Goal: Complete application form

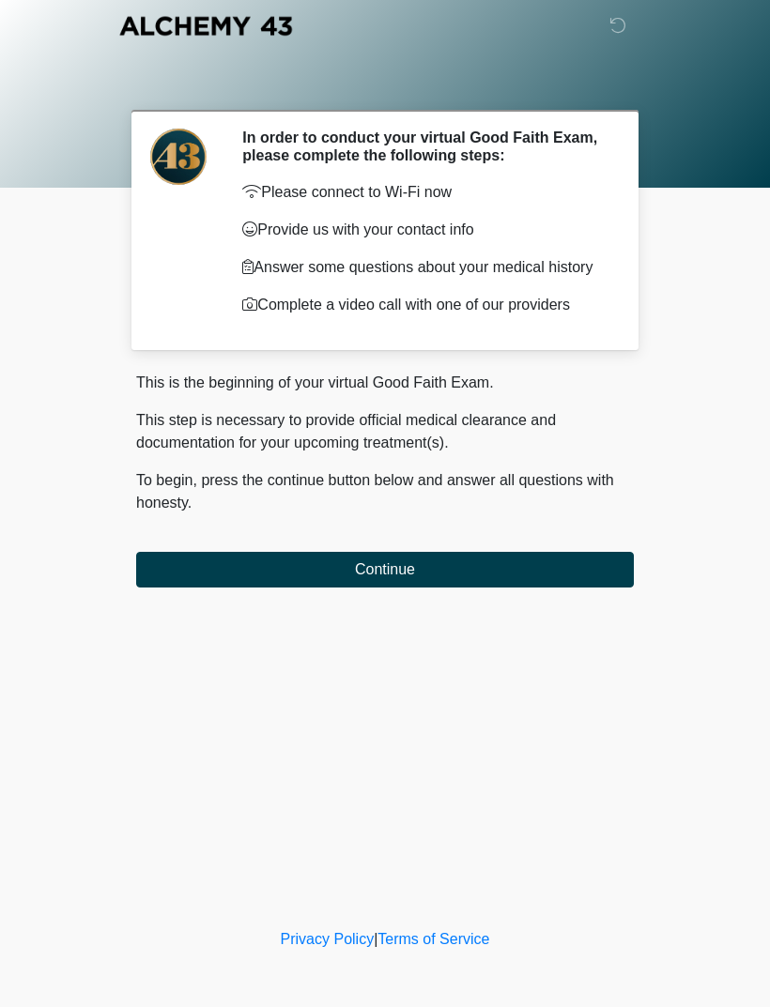
click at [506, 578] on button "Continue" at bounding box center [385, 570] width 498 height 36
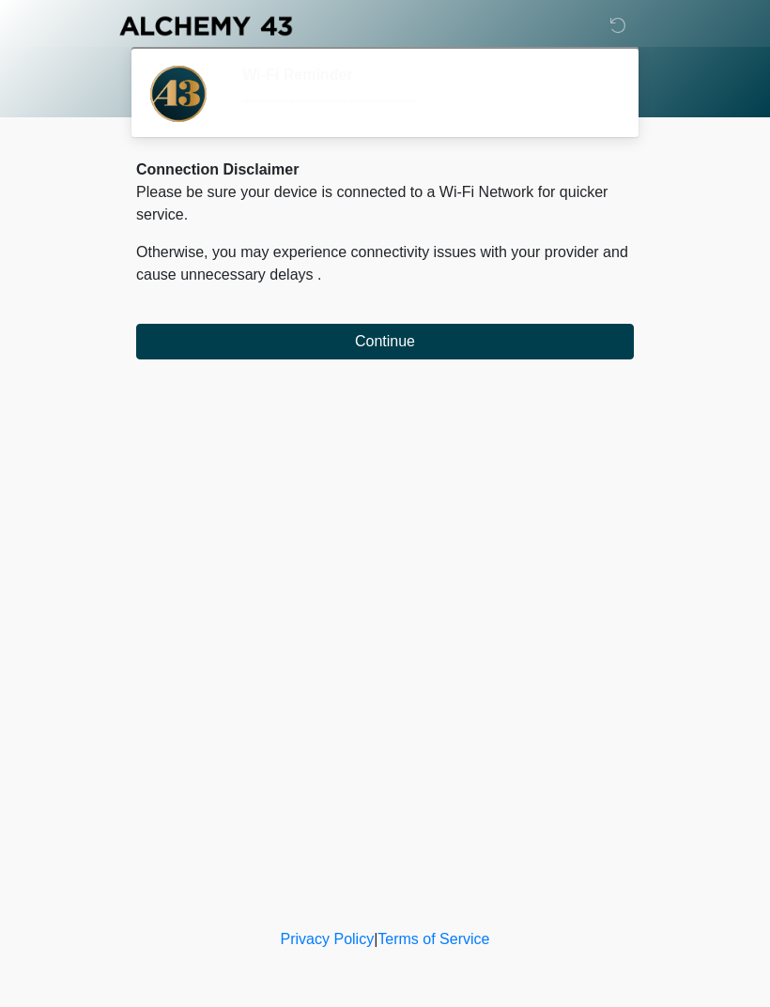
click at [619, 332] on button "Continue" at bounding box center [385, 342] width 498 height 36
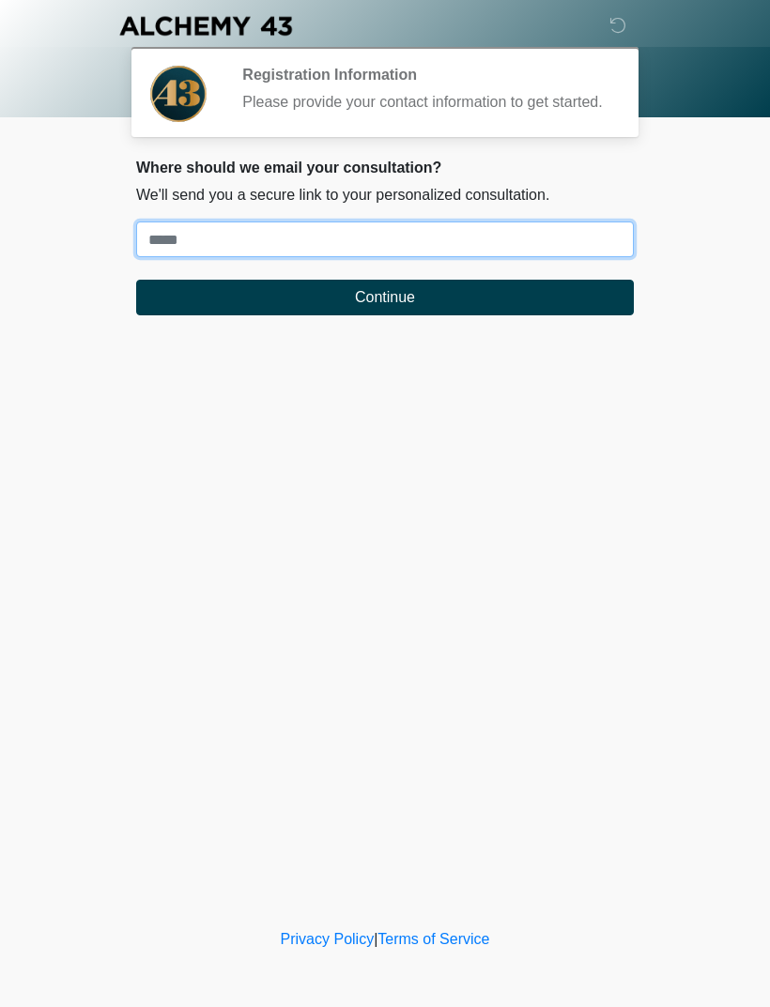
click at [568, 254] on input "Where should we email your treatment plan?" at bounding box center [385, 240] width 498 height 36
type input "**********"
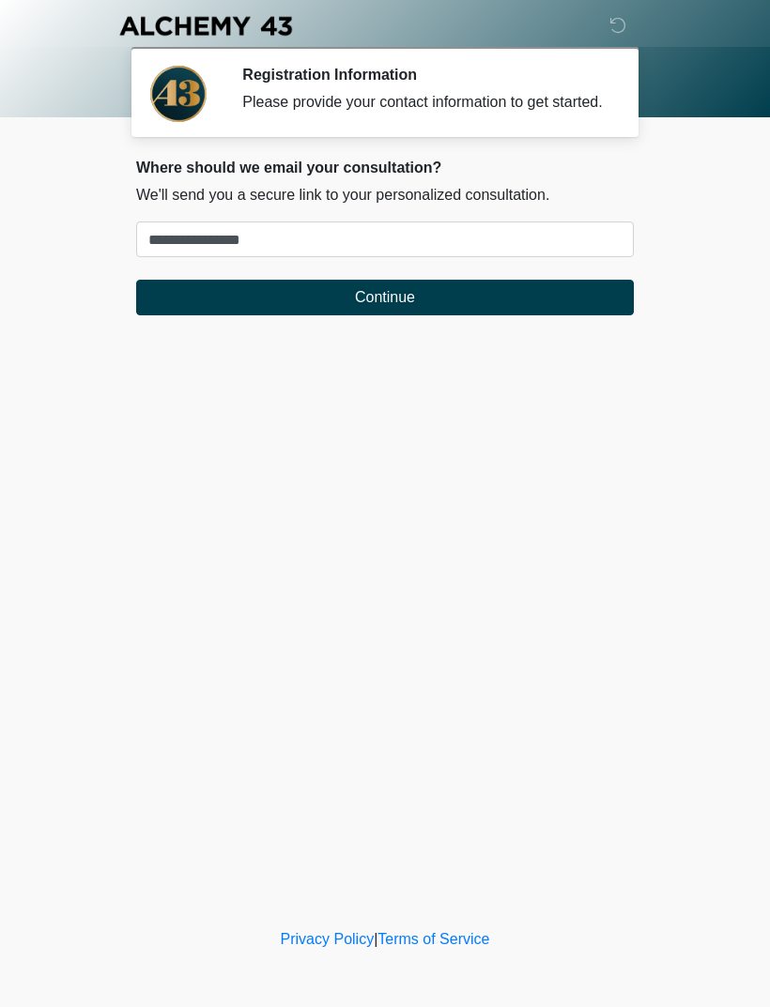
click at [555, 307] on button "Continue" at bounding box center [385, 298] width 498 height 36
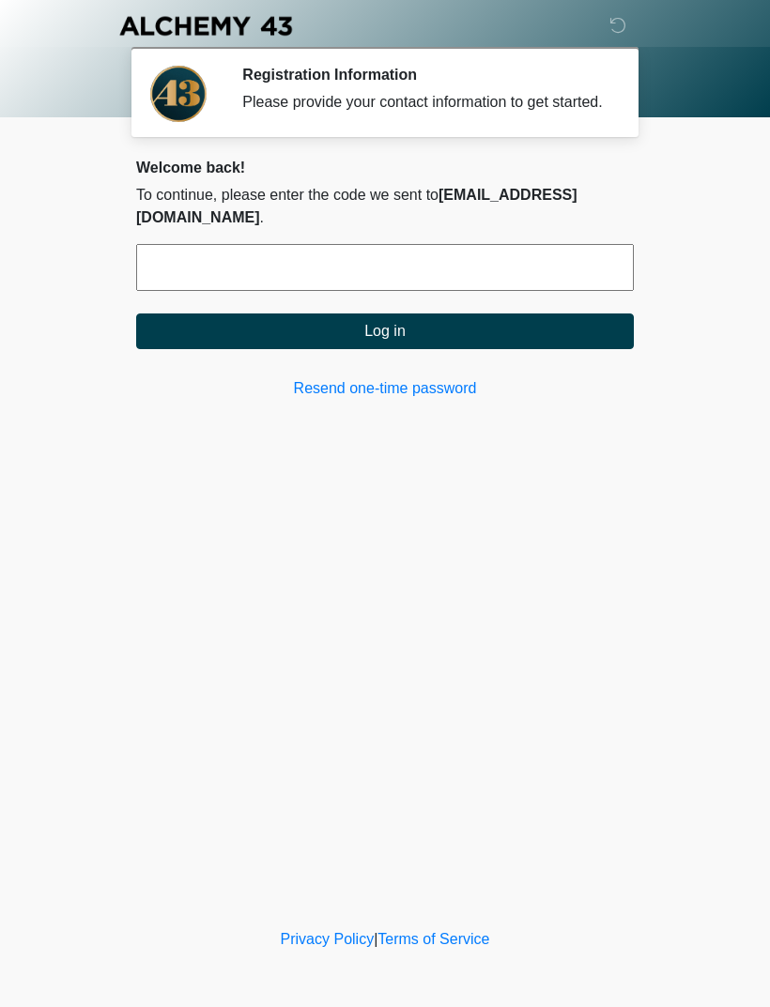
click at [526, 273] on input "text" at bounding box center [385, 267] width 498 height 47
type input "******"
click at [557, 314] on button "Log in" at bounding box center [385, 332] width 498 height 36
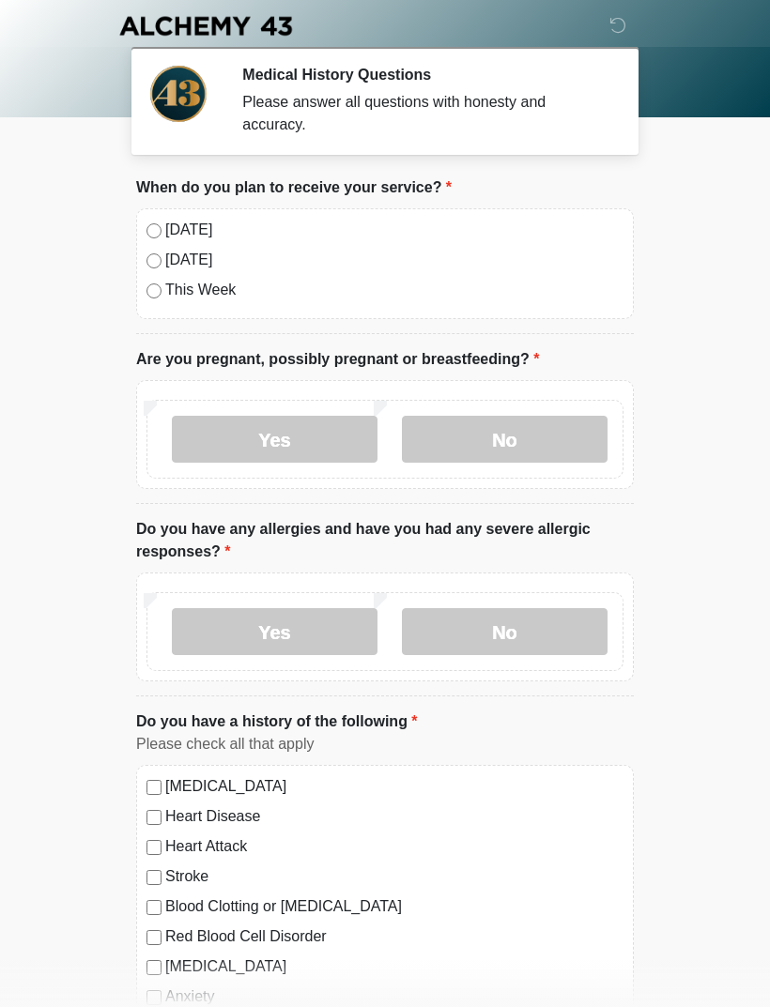
click at [580, 437] on label "No" at bounding box center [505, 439] width 206 height 47
click at [544, 635] on label "No" at bounding box center [505, 631] width 206 height 47
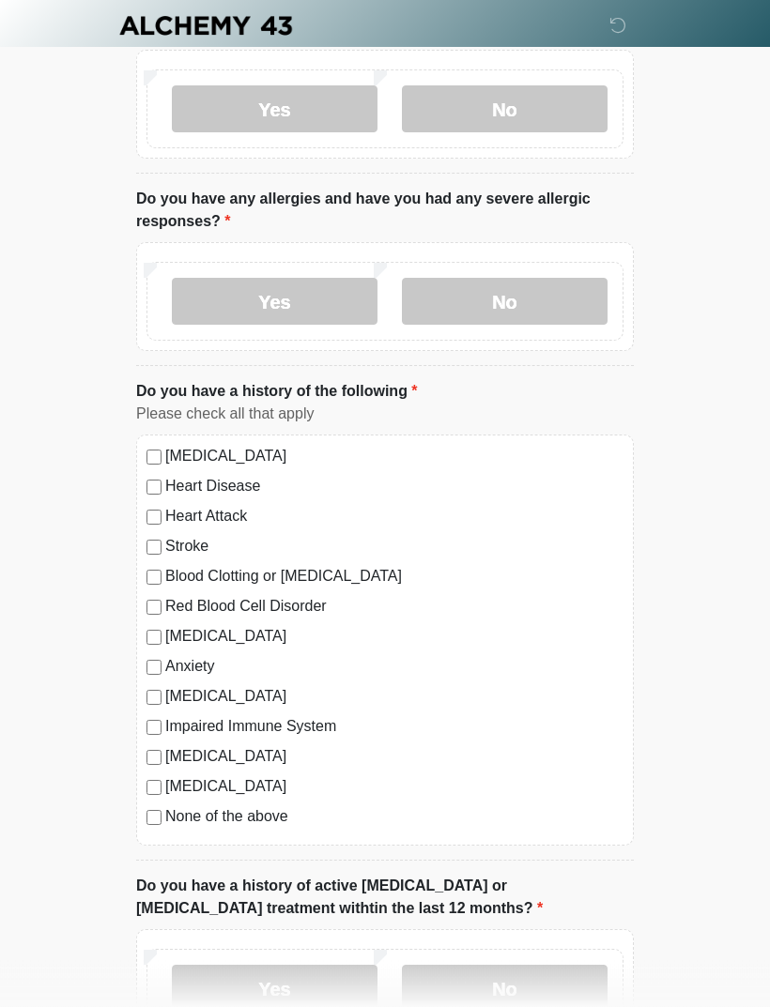
scroll to position [330, 0]
click at [295, 460] on label "High Blood Pressure" at bounding box center [394, 456] width 458 height 23
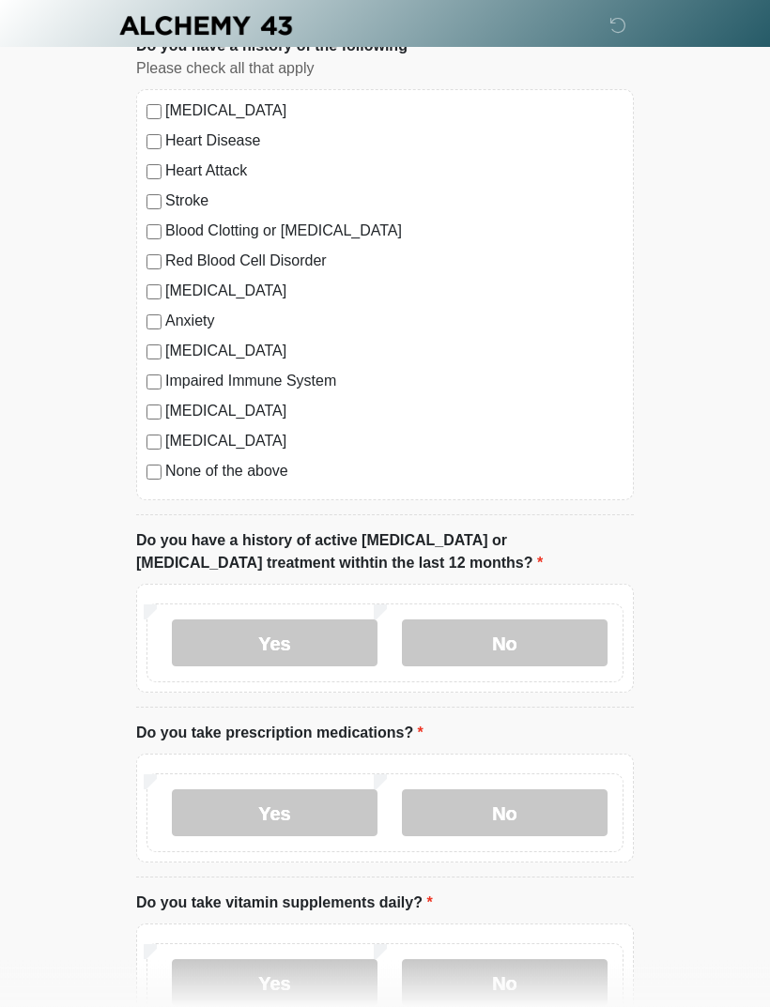
scroll to position [690, 0]
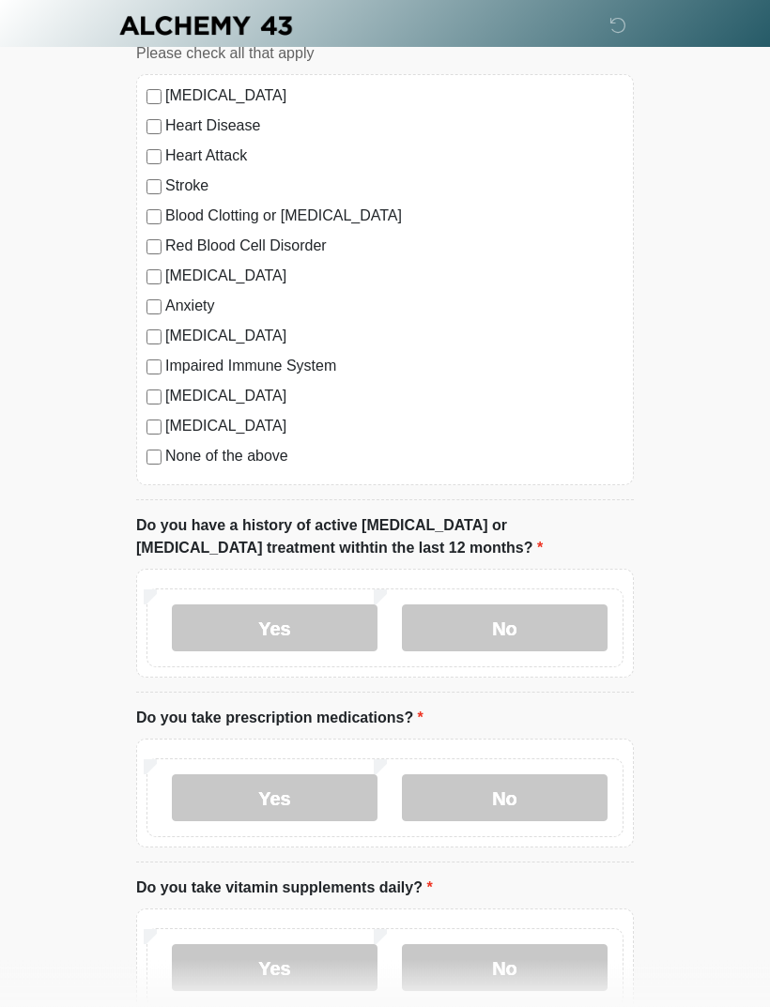
click at [504, 614] on label "No" at bounding box center [505, 628] width 206 height 47
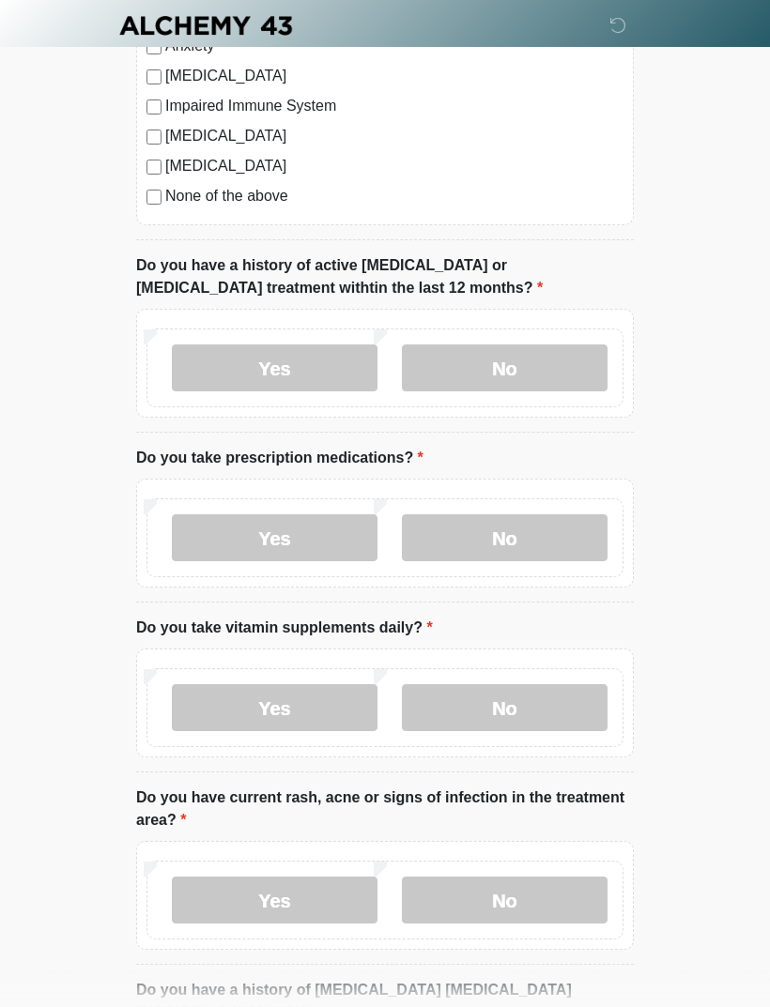
click at [318, 525] on label "Yes" at bounding box center [275, 538] width 206 height 47
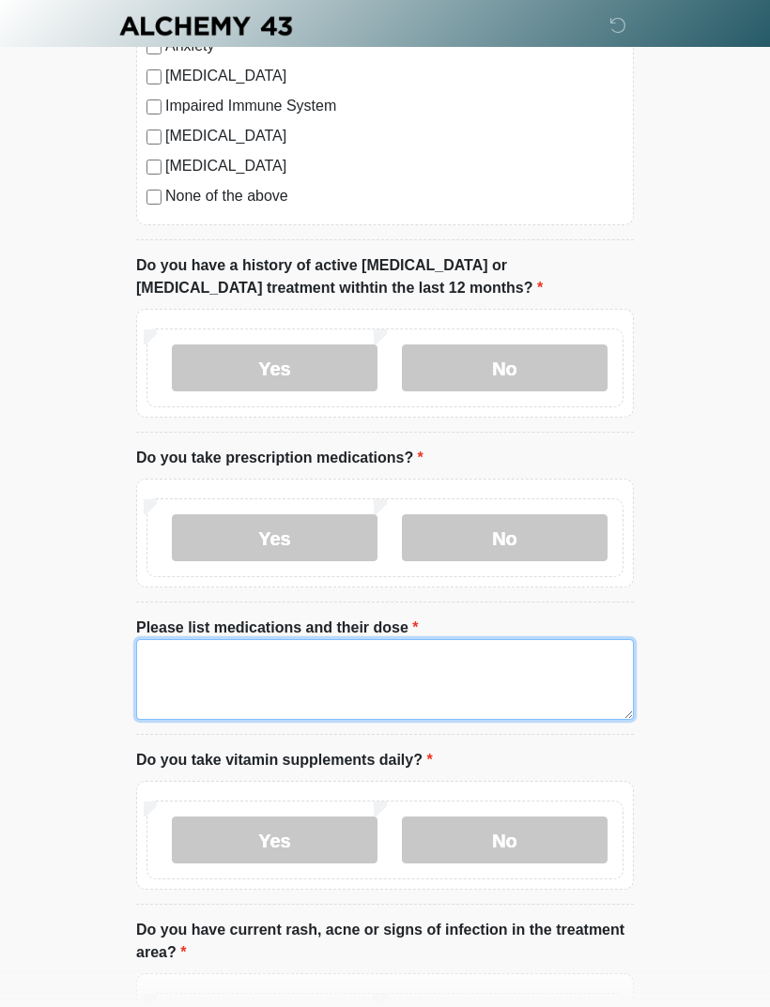
click at [421, 668] on textarea "Please list medications and their dose" at bounding box center [385, 679] width 498 height 81
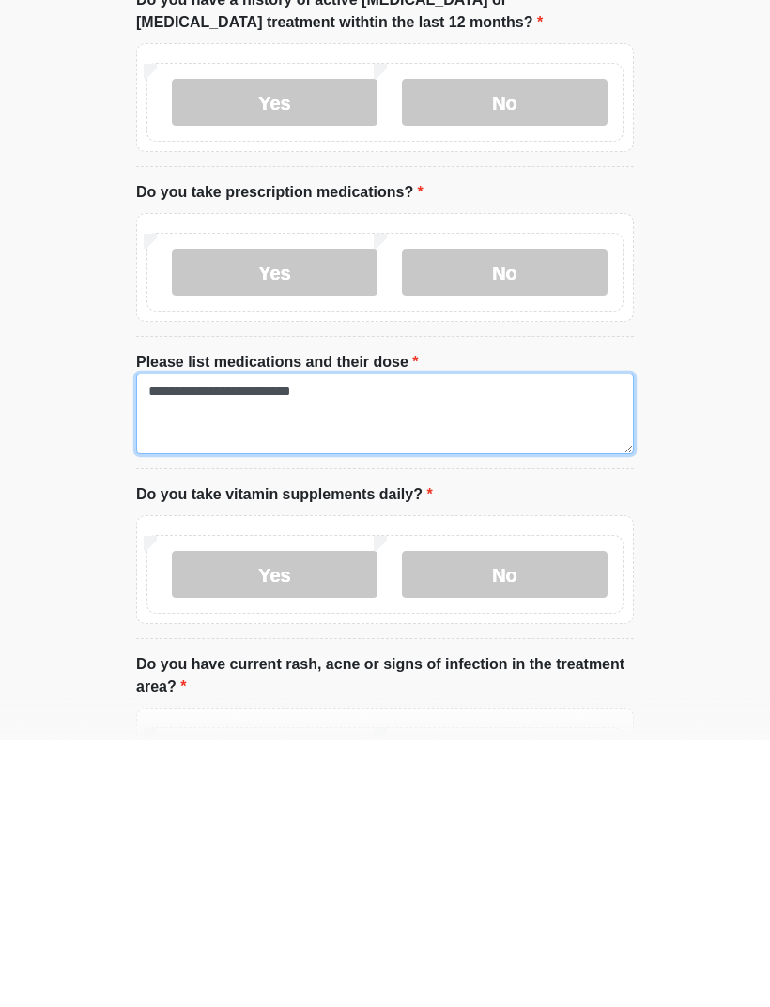
type textarea "**********"
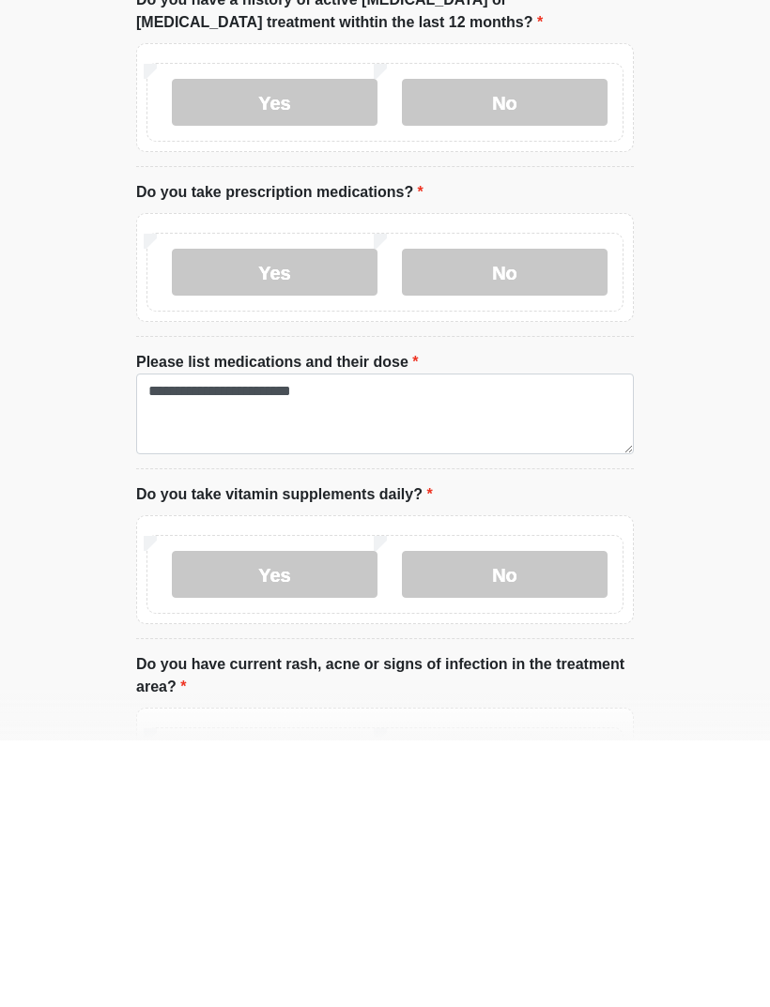
click at [531, 668] on label "No" at bounding box center [505, 841] width 206 height 47
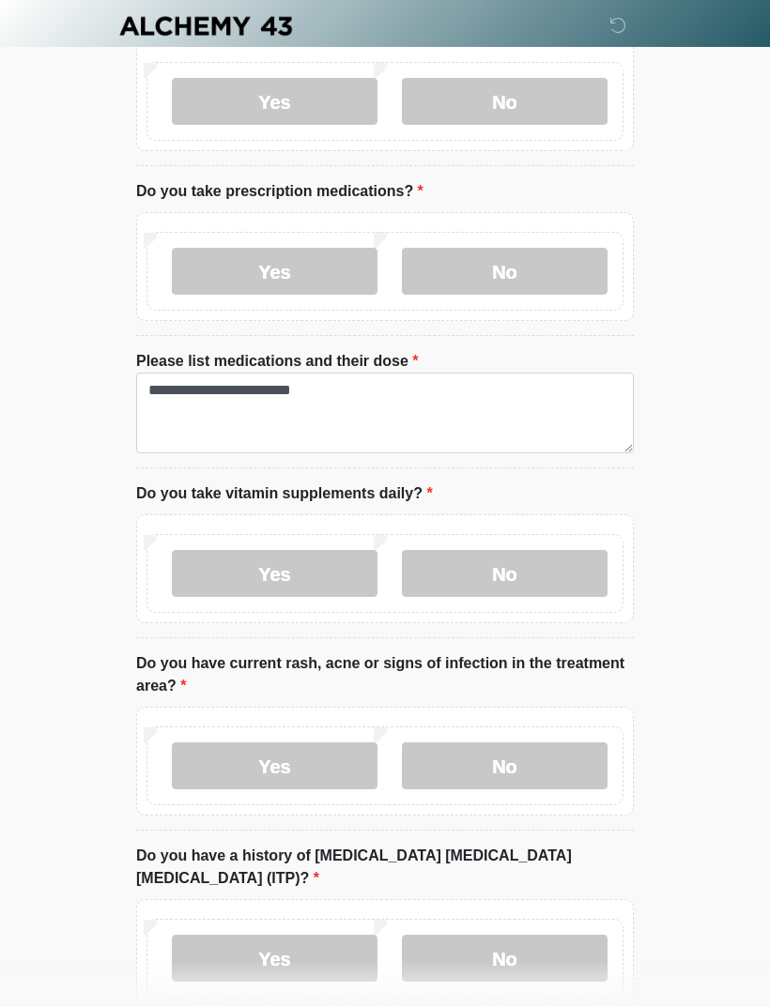
click at [293, 566] on label "Yes" at bounding box center [275, 573] width 206 height 47
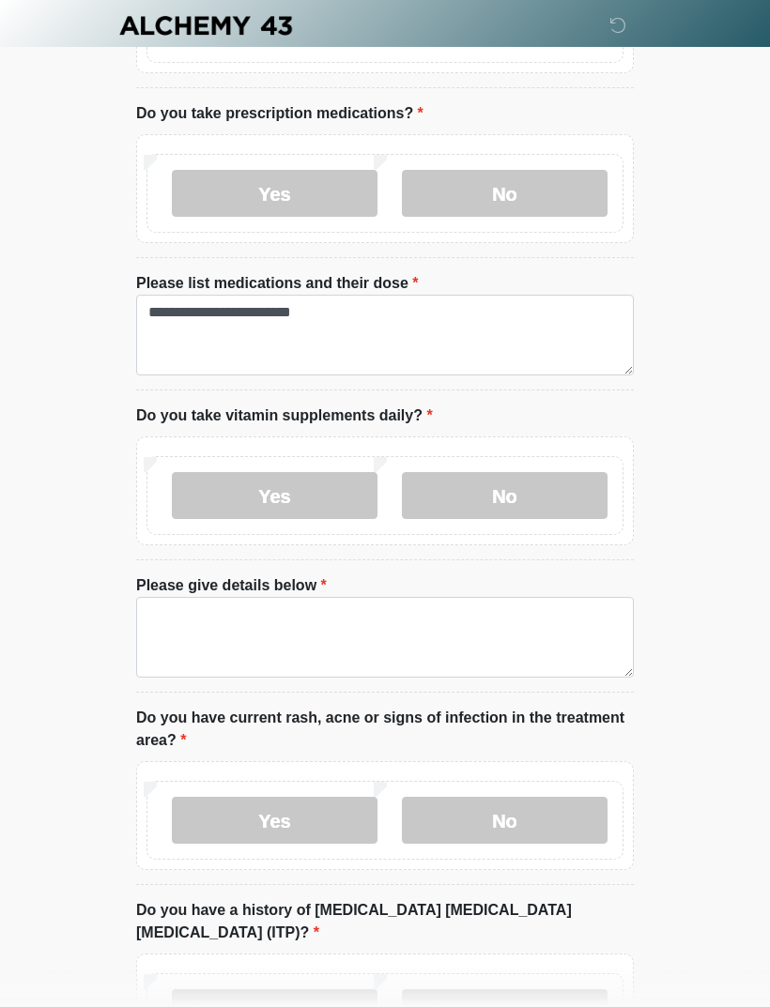
scroll to position [1393, 0]
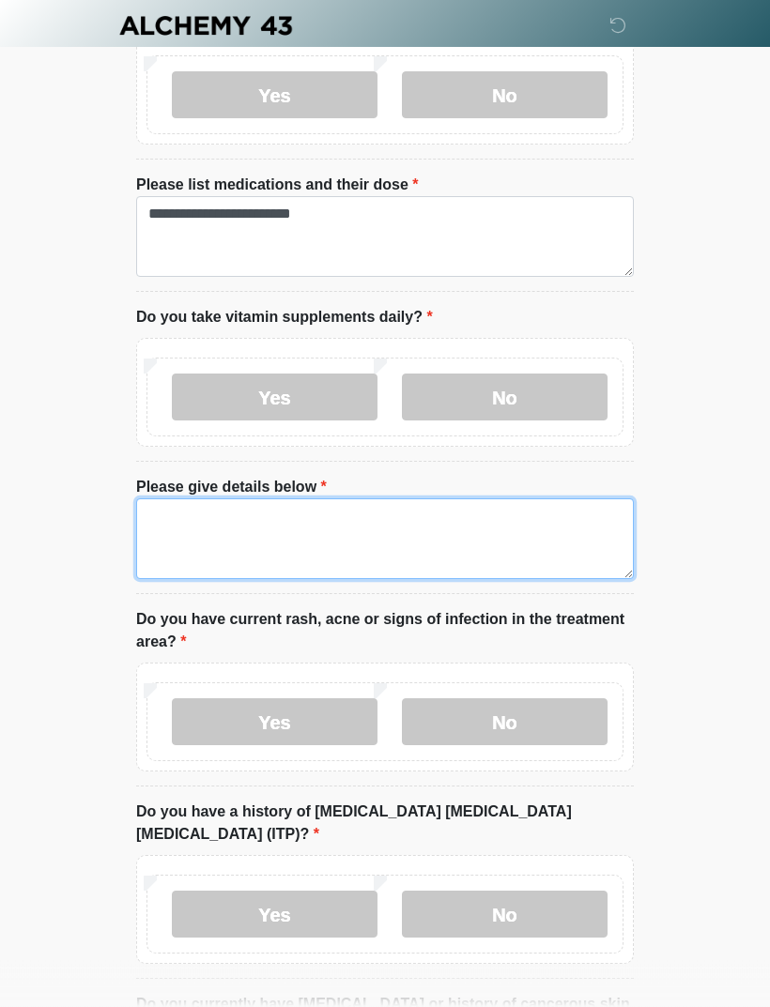
click at [523, 527] on textarea "Please give details below" at bounding box center [385, 539] width 498 height 81
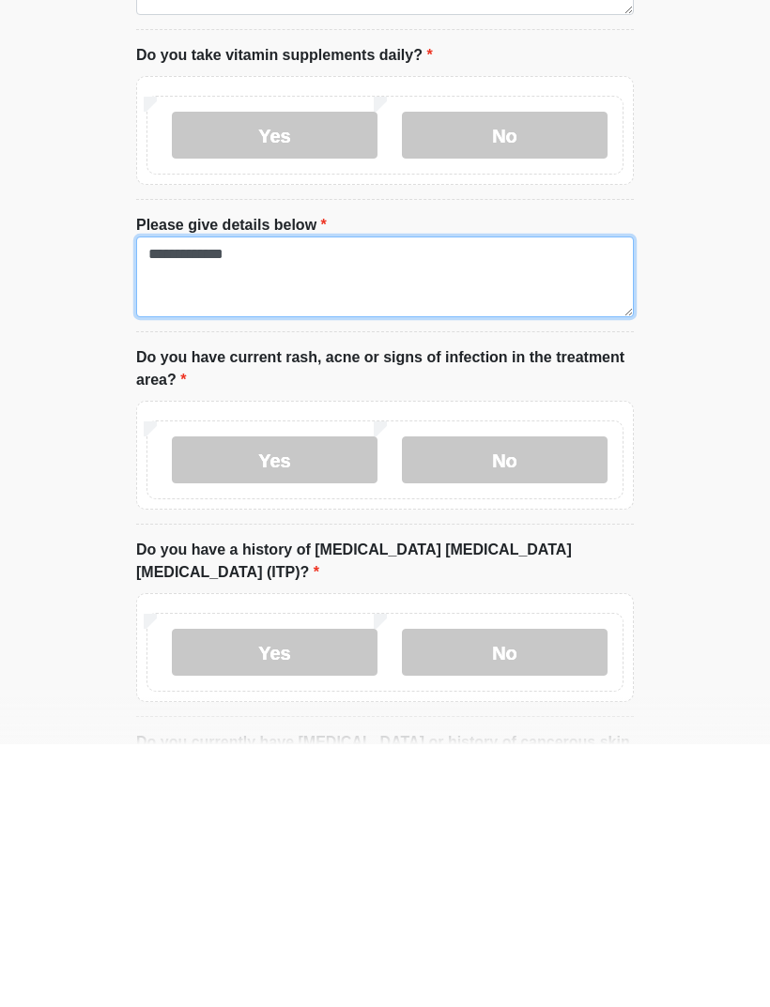
type textarea "**********"
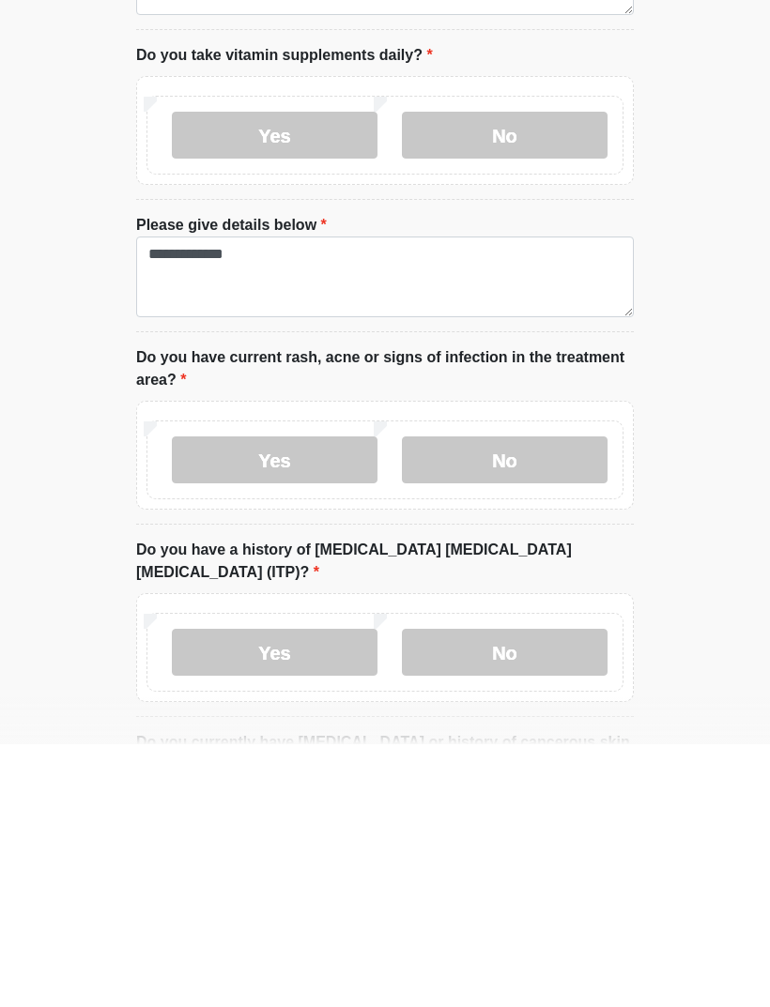
click at [551, 668] on label "No" at bounding box center [505, 722] width 206 height 47
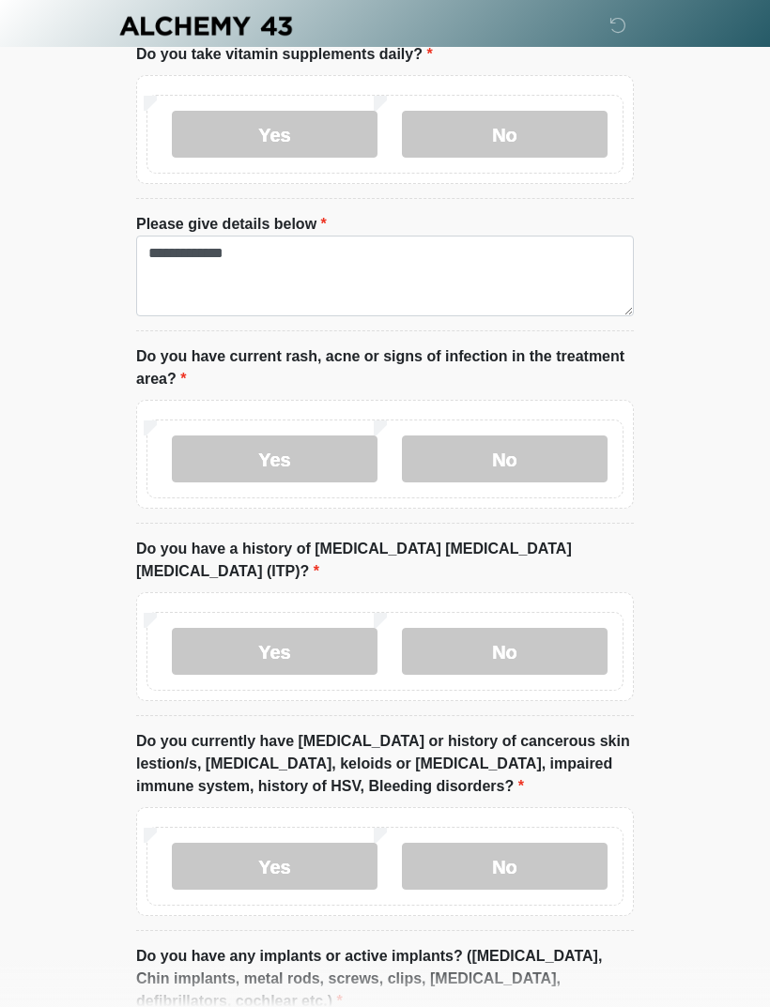
click at [563, 628] on label "No" at bounding box center [505, 651] width 206 height 47
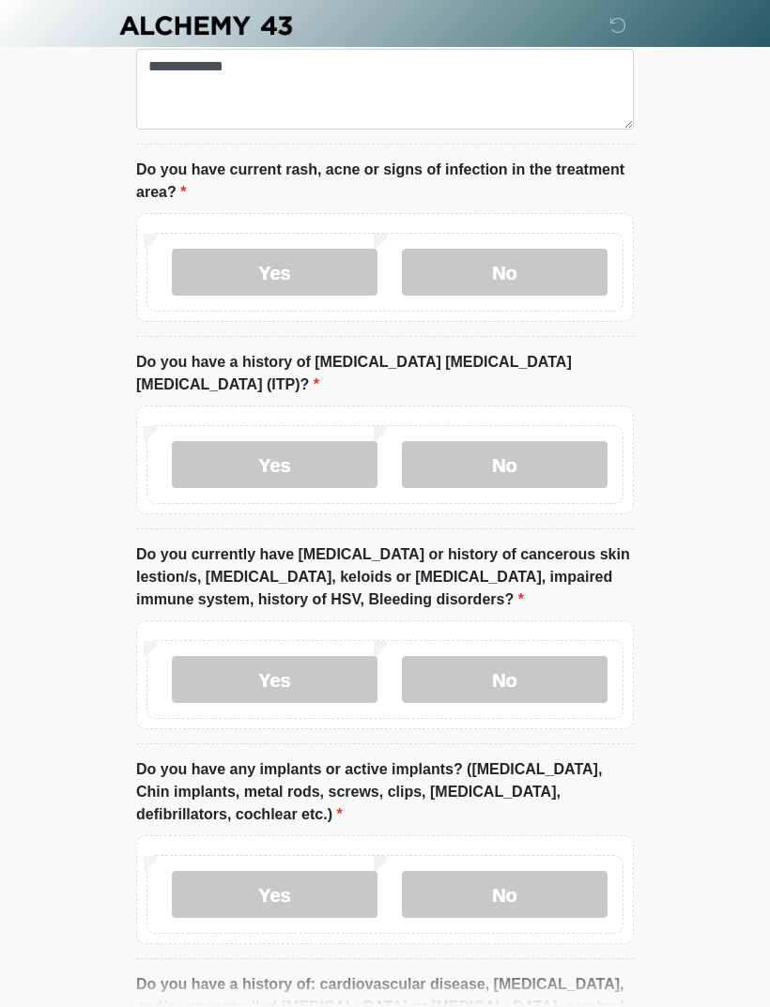
scroll to position [1893, 0]
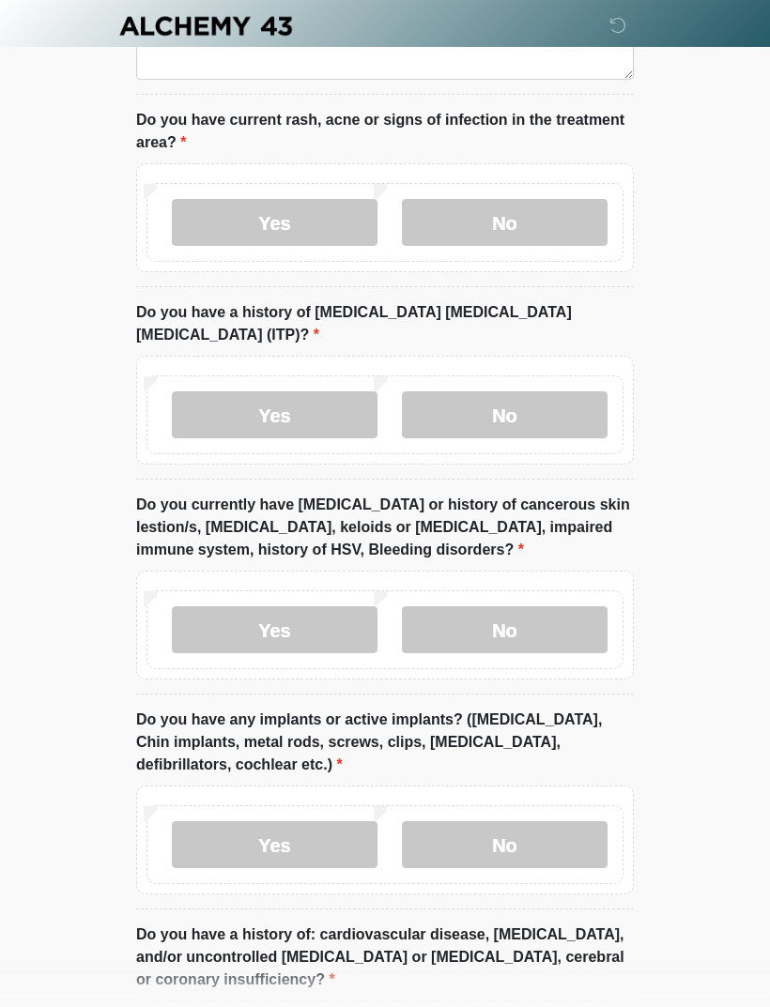
click at [553, 606] on label "No" at bounding box center [505, 629] width 206 height 47
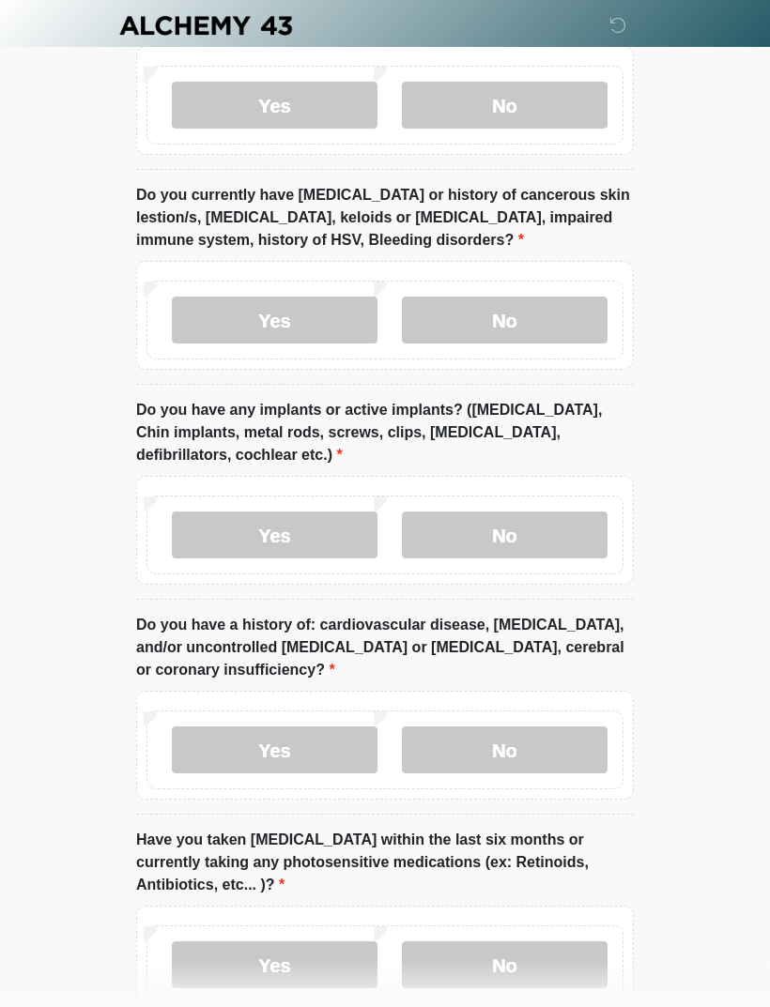
scroll to position [2203, 0]
click at [315, 512] on label "Yes" at bounding box center [275, 535] width 206 height 47
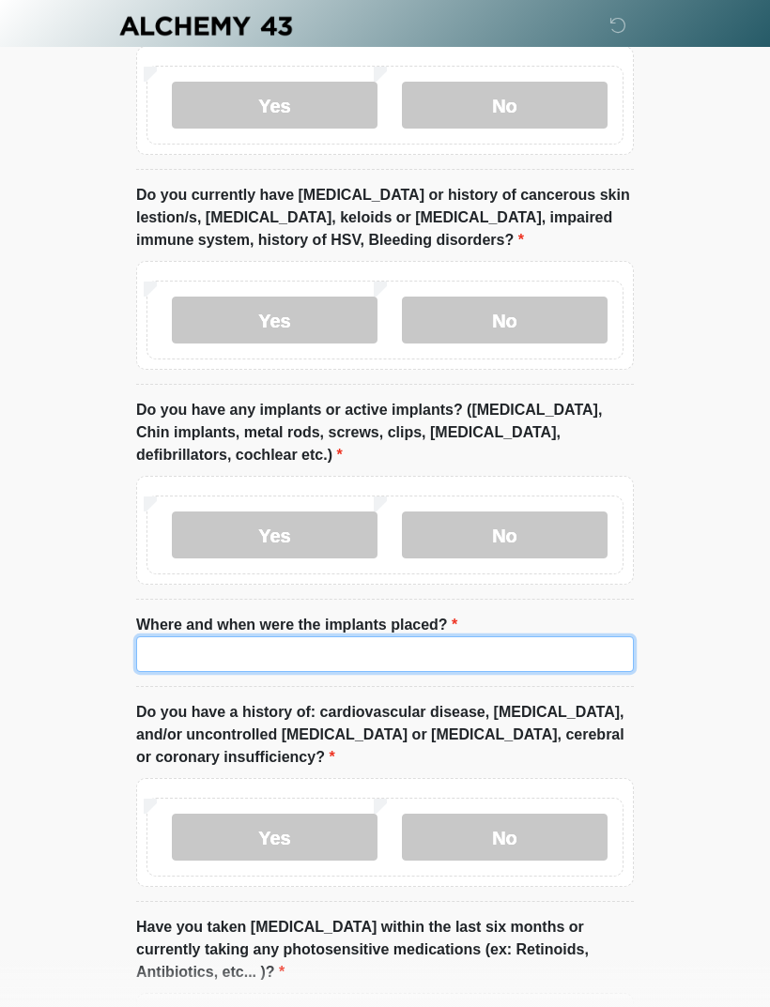
click at [434, 636] on input "Where and when were the implants placed?" at bounding box center [385, 654] width 498 height 36
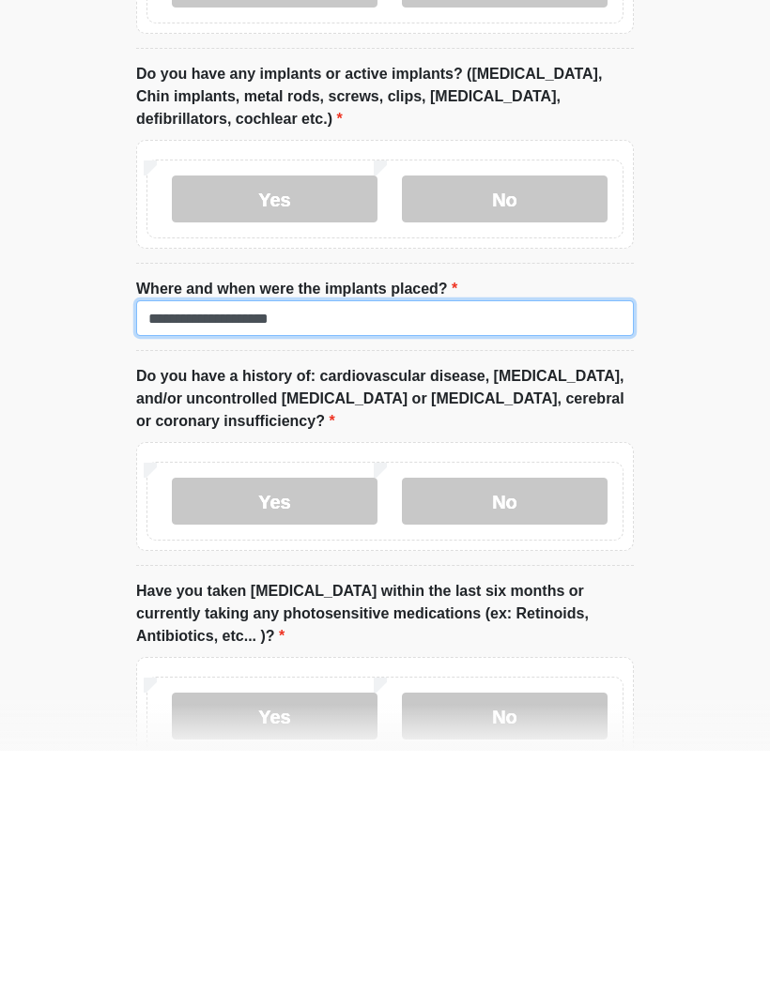
scroll to position [2332, 0]
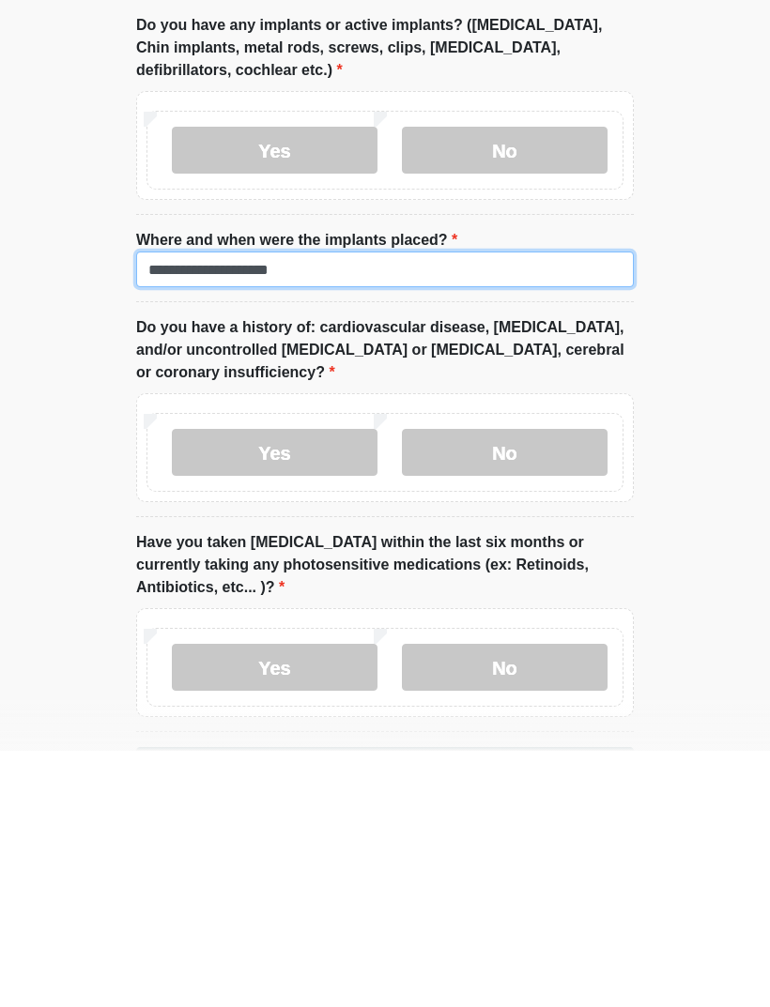
type input "**********"
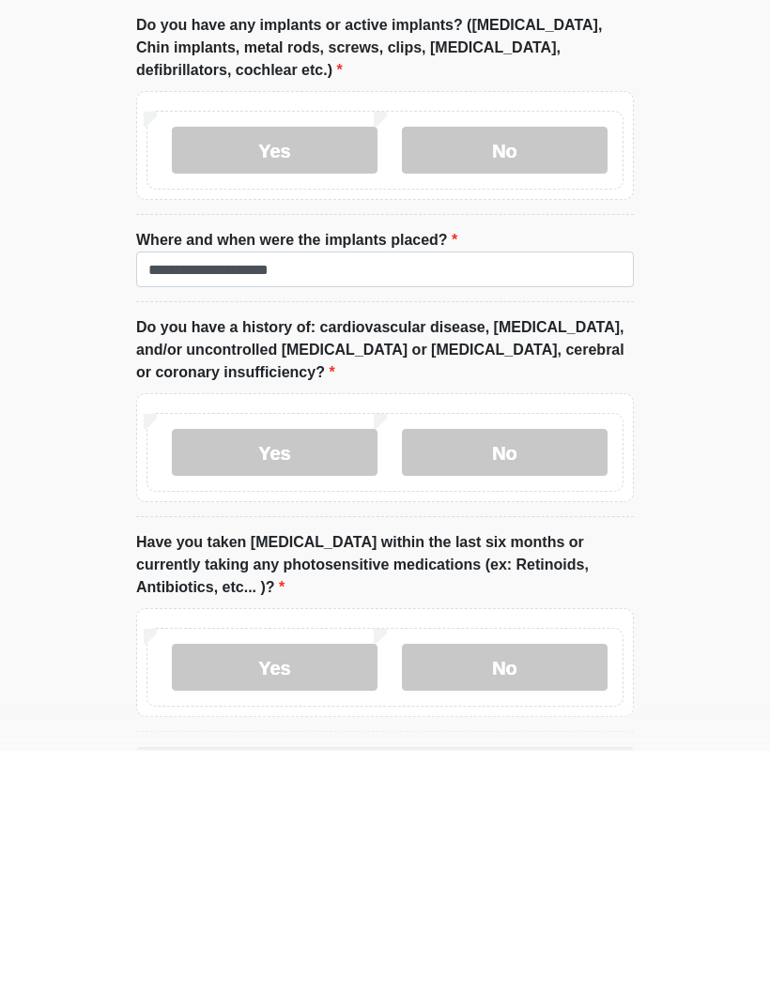
click at [537, 668] on label "No" at bounding box center [505, 708] width 206 height 47
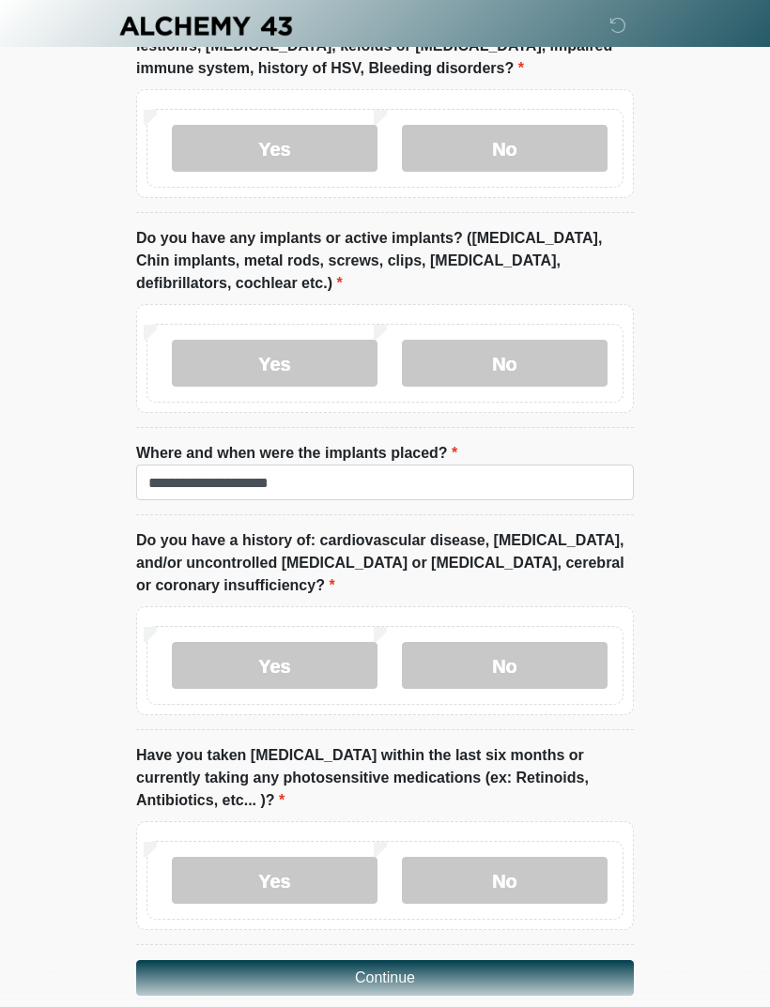
click at [544, 668] on label "No" at bounding box center [505, 880] width 206 height 47
click at [544, 668] on button "Continue" at bounding box center [385, 978] width 498 height 36
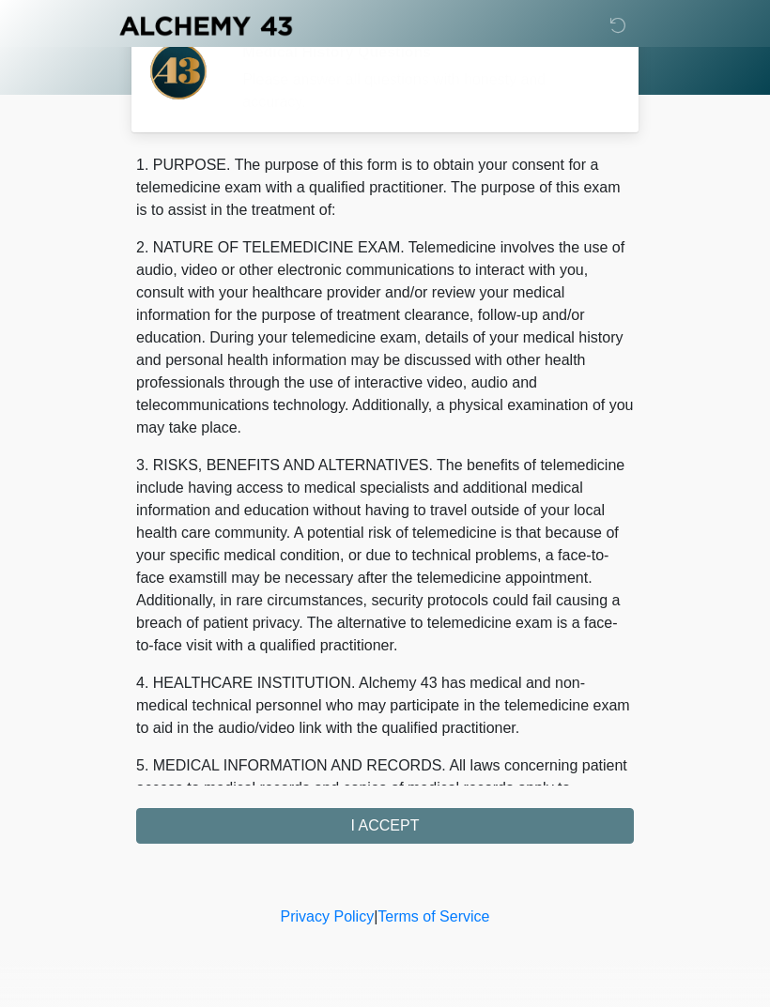
scroll to position [0, 0]
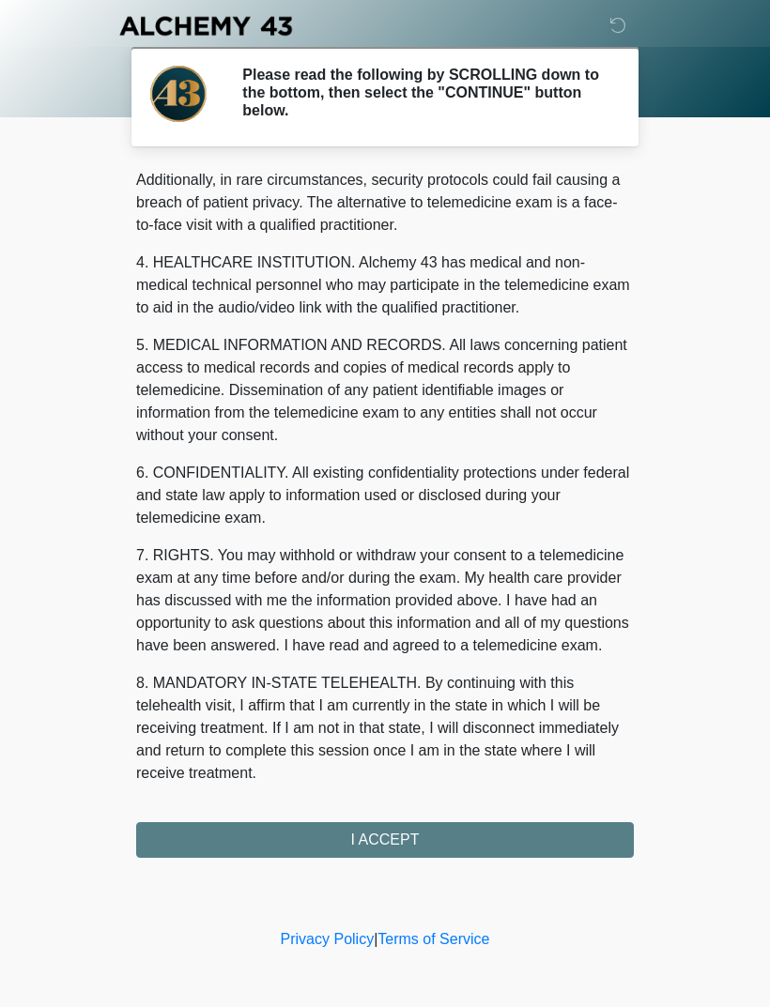
click at [516, 668] on button "I ACCEPT" at bounding box center [385, 840] width 498 height 36
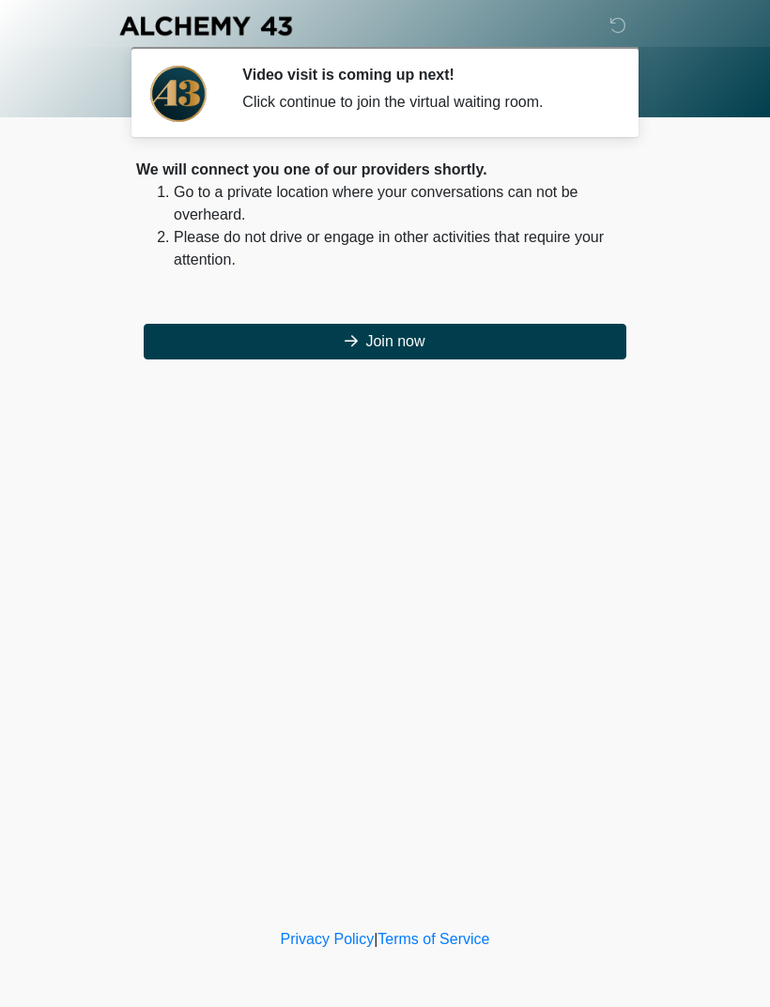
click at [530, 351] on button "Join now" at bounding box center [385, 342] width 482 height 36
